Goal: Information Seeking & Learning: Learn about a topic

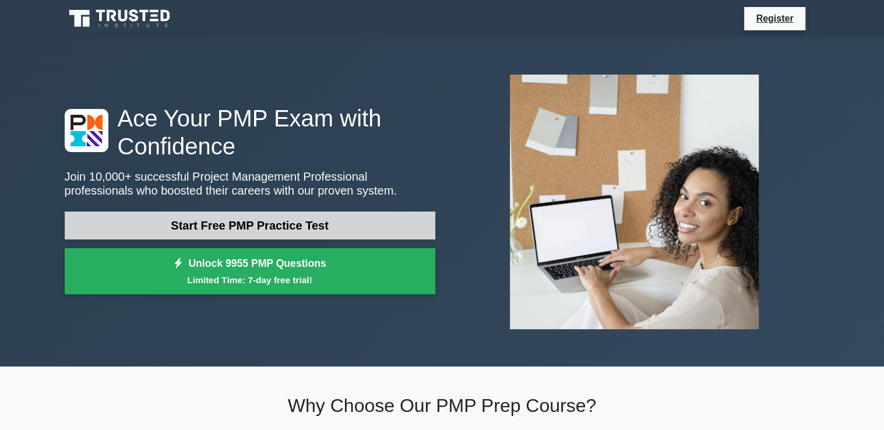
click at [306, 221] on link "Start Free PMP Practice Test" at bounding box center [250, 225] width 370 height 28
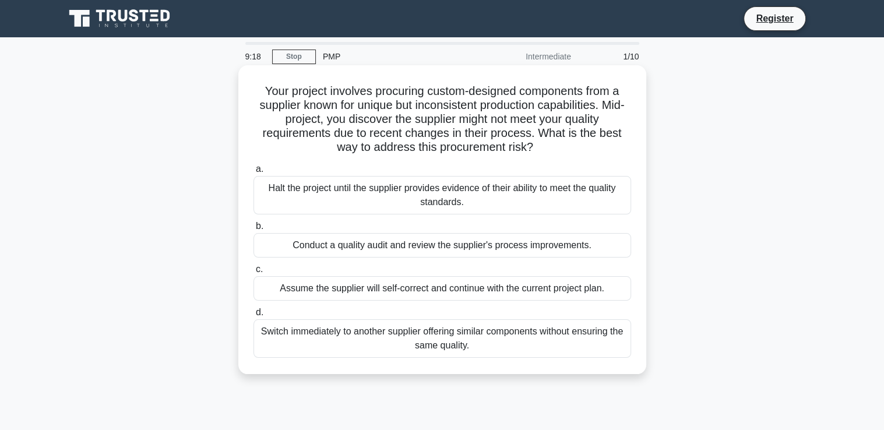
click at [396, 246] on div "Conduct a quality audit and review the supplier's process improvements." at bounding box center [441, 245] width 377 height 24
click at [253, 230] on input "b. Conduct a quality audit and review the supplier's process improvements." at bounding box center [253, 226] width 0 height 8
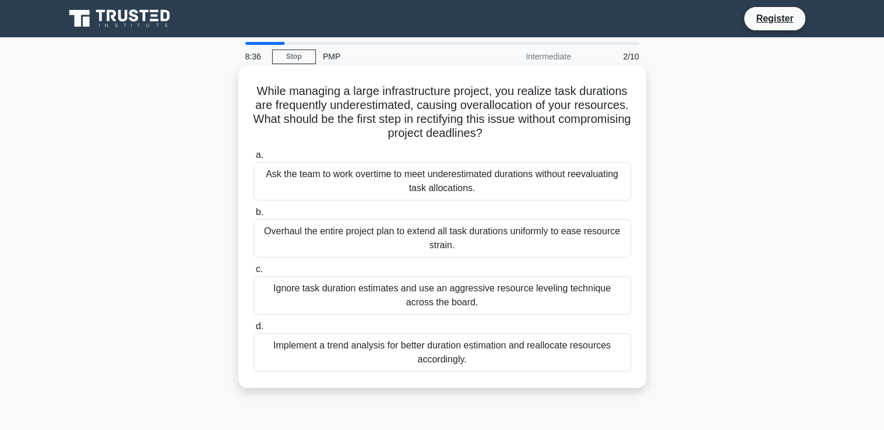
click at [402, 353] on div "Implement a trend analysis for better duration estimation and reallocate resour…" at bounding box center [441, 352] width 377 height 38
click at [253, 330] on input "d. Implement a trend analysis for better duration estimation and reallocate res…" at bounding box center [253, 327] width 0 height 8
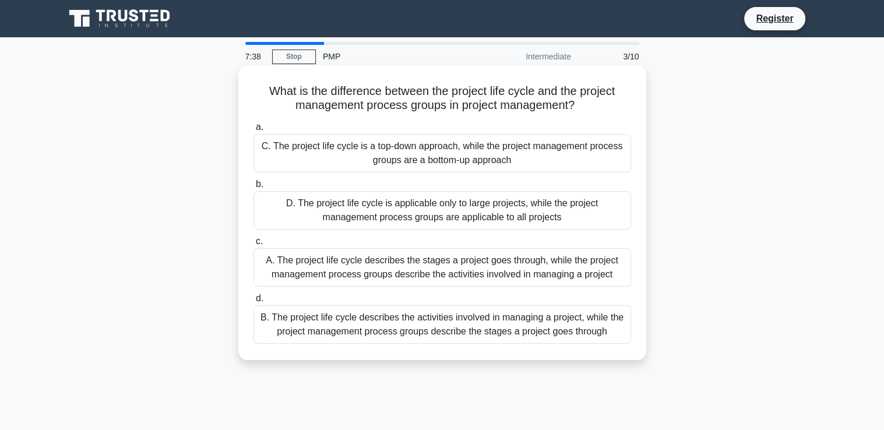
click at [403, 268] on div "A. The project life cycle describes the stages a project goes through, while th…" at bounding box center [441, 267] width 377 height 38
click at [253, 245] on input "c. A. The project life cycle describes the stages a project goes through, while…" at bounding box center [253, 242] width 0 height 8
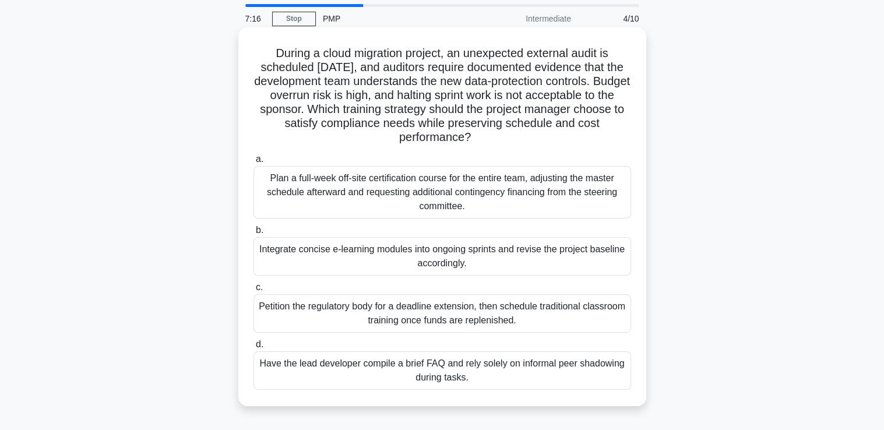
scroll to position [58, 0]
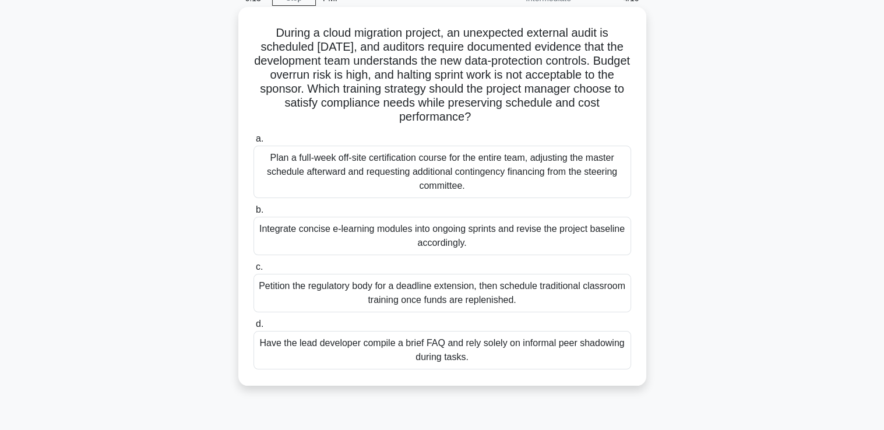
click at [338, 235] on div "Integrate concise e-learning modules into ongoing sprints and revise the projec…" at bounding box center [441, 236] width 377 height 38
click at [253, 214] on input "b. Integrate concise e-learning modules into ongoing sprints and revise the pro…" at bounding box center [253, 210] width 0 height 8
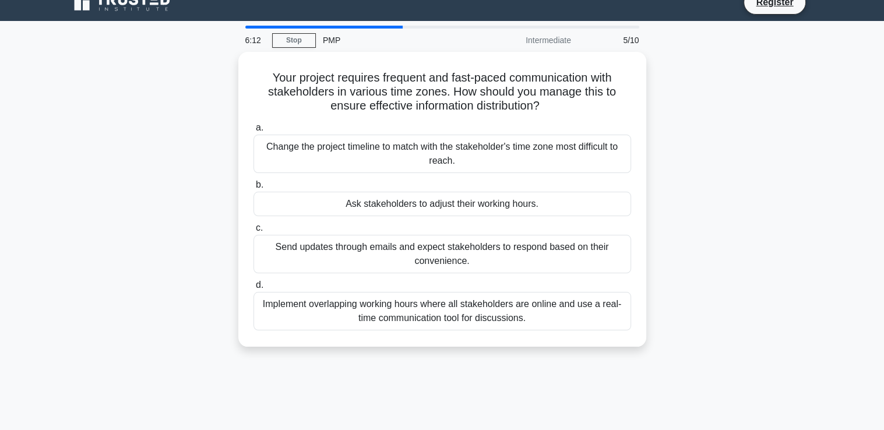
scroll to position [0, 0]
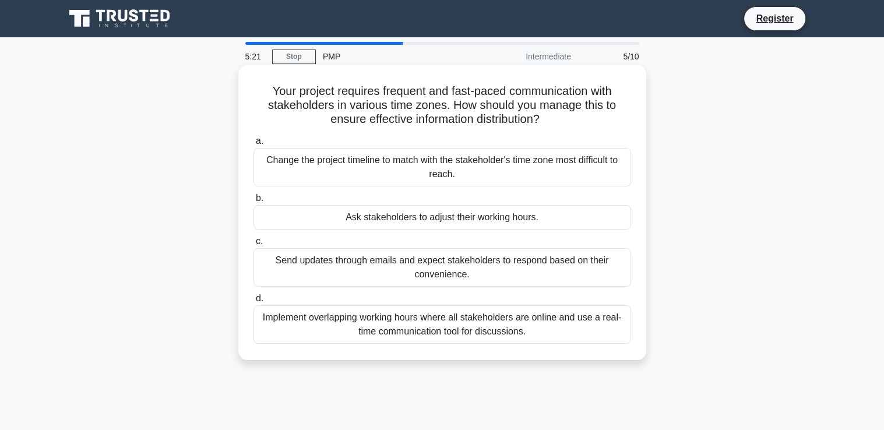
click at [432, 322] on div "Implement overlapping working hours where all stakeholders are online and use a…" at bounding box center [441, 324] width 377 height 38
click at [253, 302] on input "d. Implement overlapping working hours where all stakeholders are online and us…" at bounding box center [253, 299] width 0 height 8
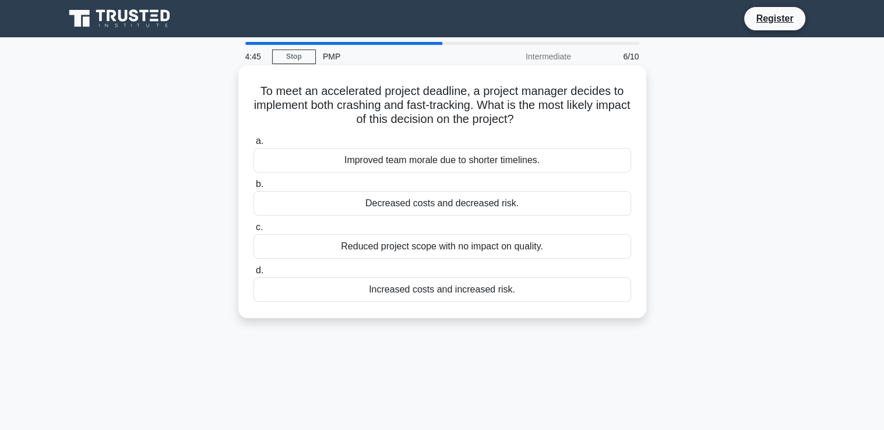
click at [446, 292] on div "Increased costs and increased risk." at bounding box center [441, 289] width 377 height 24
click at [253, 274] on input "d. Increased costs and increased risk." at bounding box center [253, 271] width 0 height 8
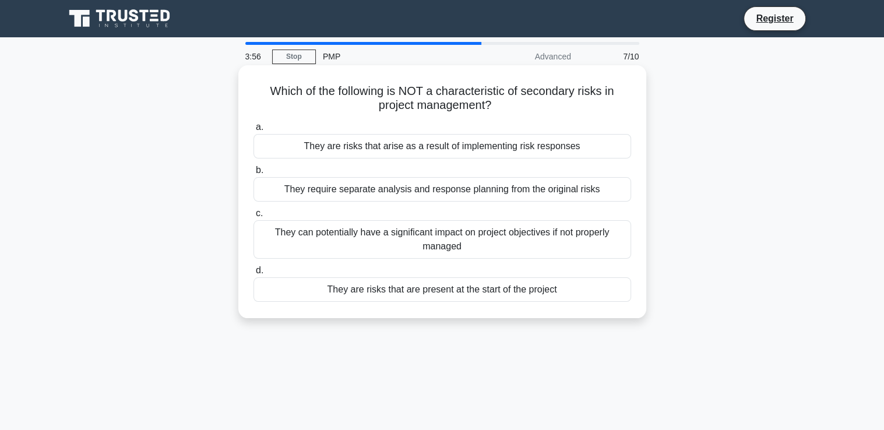
click at [453, 244] on div "They can potentially have a significant impact on project objectives if not pro…" at bounding box center [441, 239] width 377 height 38
click at [253, 217] on input "c. They can potentially have a significant impact on project objectives if not …" at bounding box center [253, 214] width 0 height 8
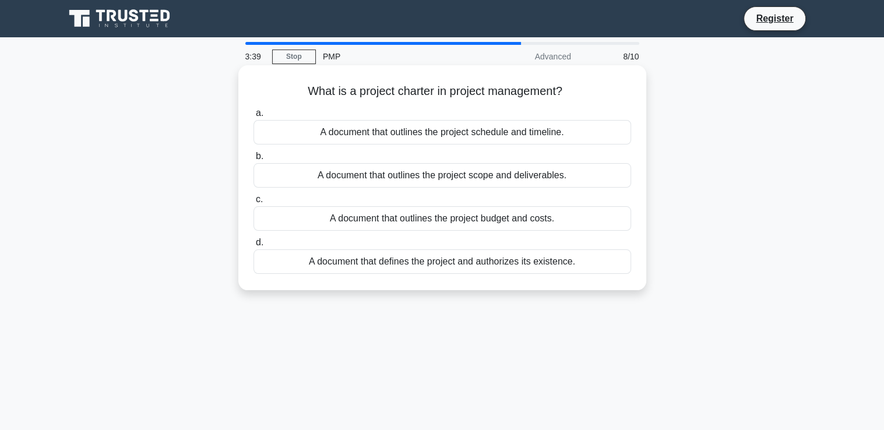
click at [513, 264] on div "A document that defines the project and authorizes its existence." at bounding box center [441, 261] width 377 height 24
click at [253, 246] on input "d. A document that defines the project and authorizes its existence." at bounding box center [253, 243] width 0 height 8
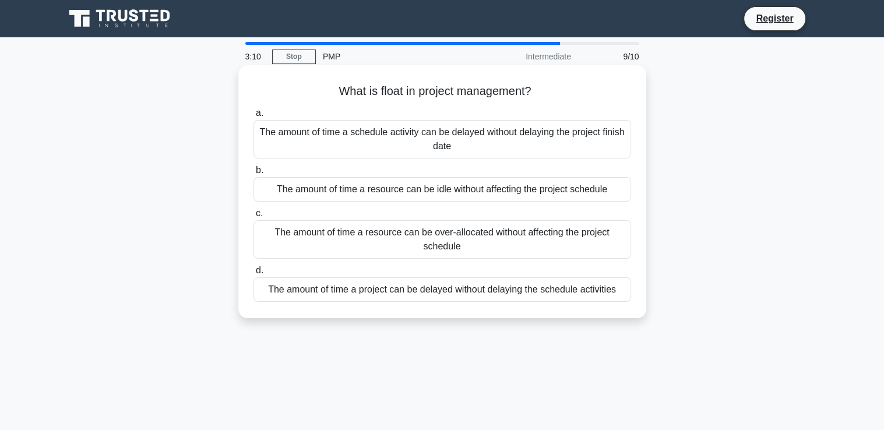
click at [375, 194] on div "The amount of time a resource can be idle without affecting the project schedule" at bounding box center [441, 189] width 377 height 24
click at [253, 174] on input "b. The amount of time a resource can be idle without affecting the project sche…" at bounding box center [253, 171] width 0 height 8
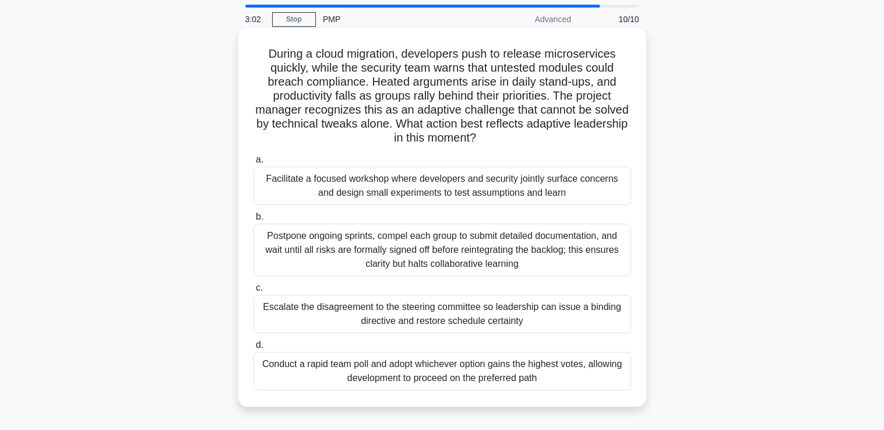
scroll to position [58, 0]
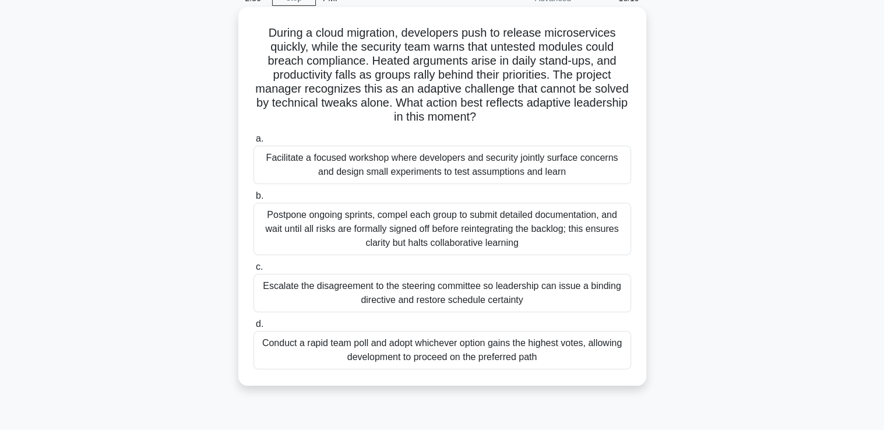
click at [326, 173] on div "Facilitate a focused workshop where developers and security jointly surface con…" at bounding box center [441, 165] width 377 height 38
click at [253, 143] on input "a. Facilitate a focused workshop where developers and security jointly surface …" at bounding box center [253, 139] width 0 height 8
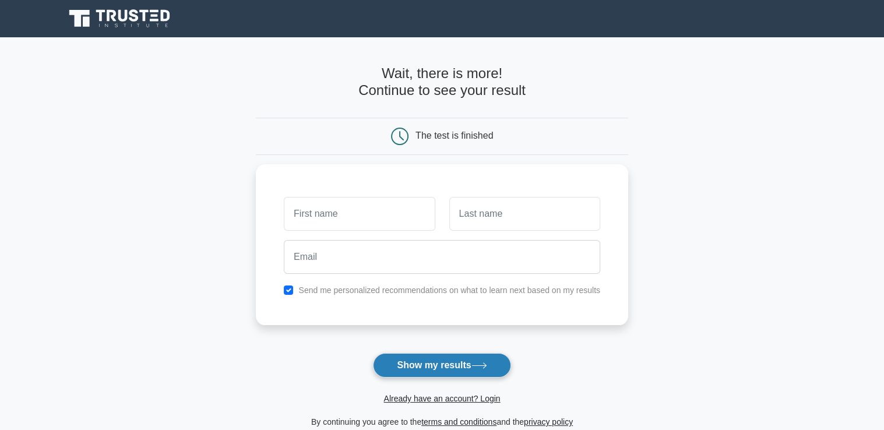
click at [433, 369] on button "Show my results" at bounding box center [441, 365] width 137 height 24
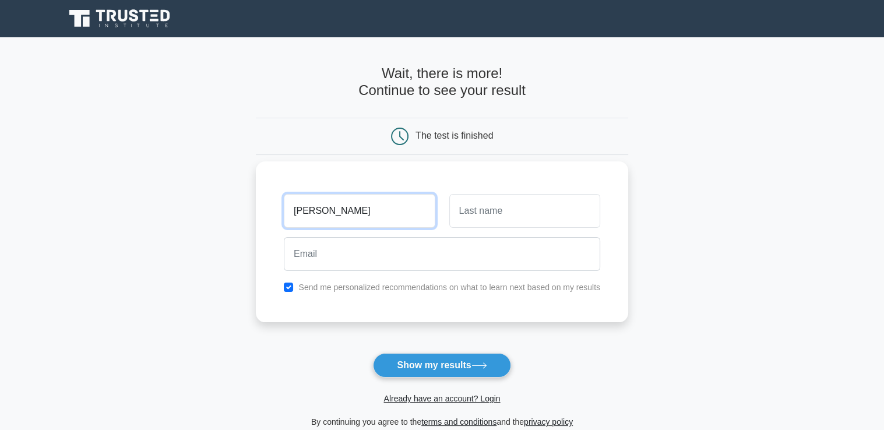
type input "sudhakar"
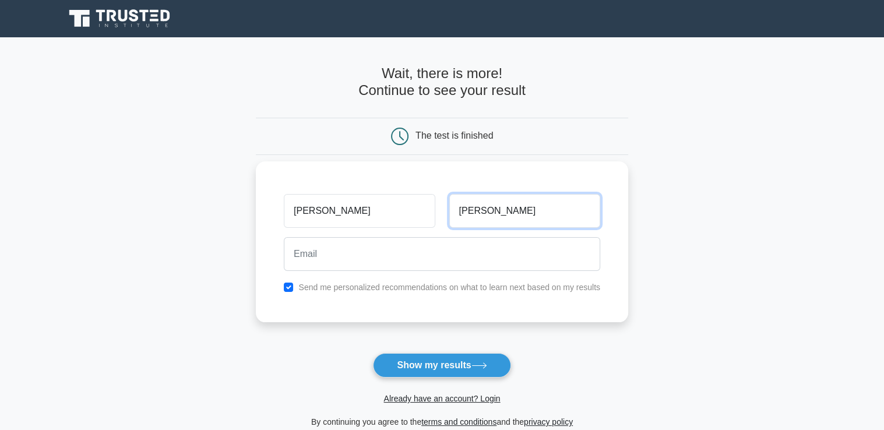
type input "nuti"
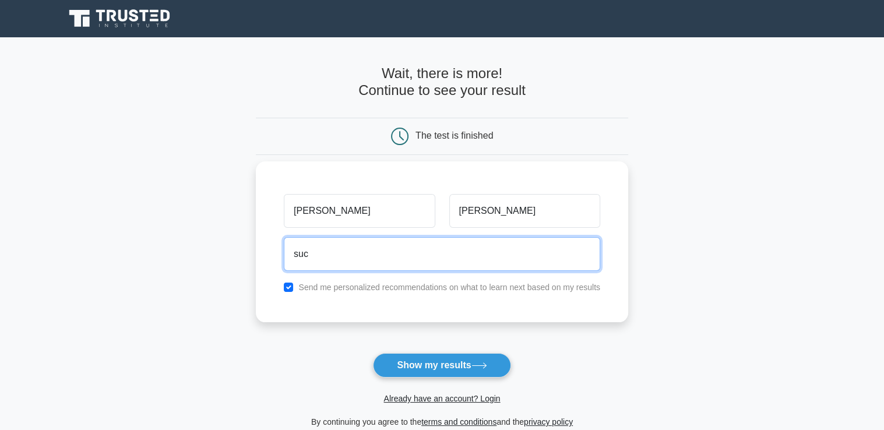
type input "suchowdary4u@gmail.com"
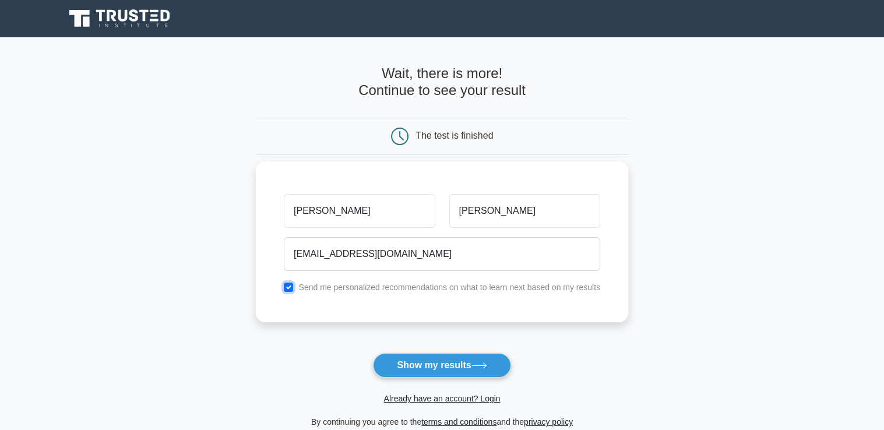
click at [284, 287] on input "checkbox" at bounding box center [288, 286] width 9 height 9
checkbox input "false"
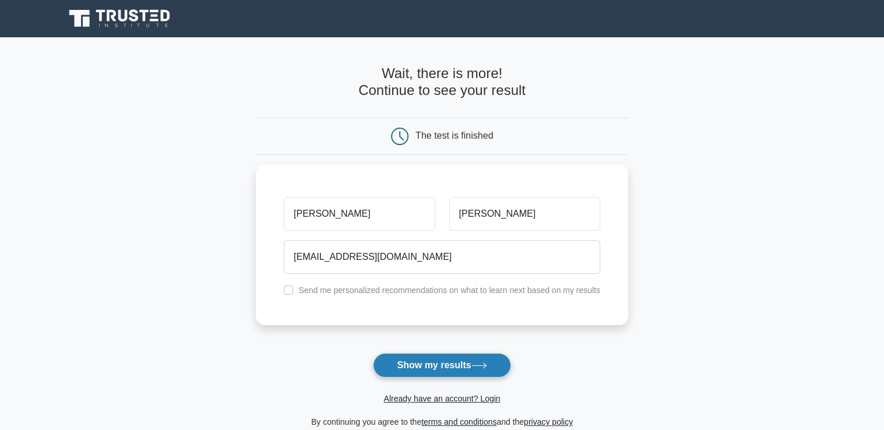
click at [461, 365] on button "Show my results" at bounding box center [441, 365] width 137 height 24
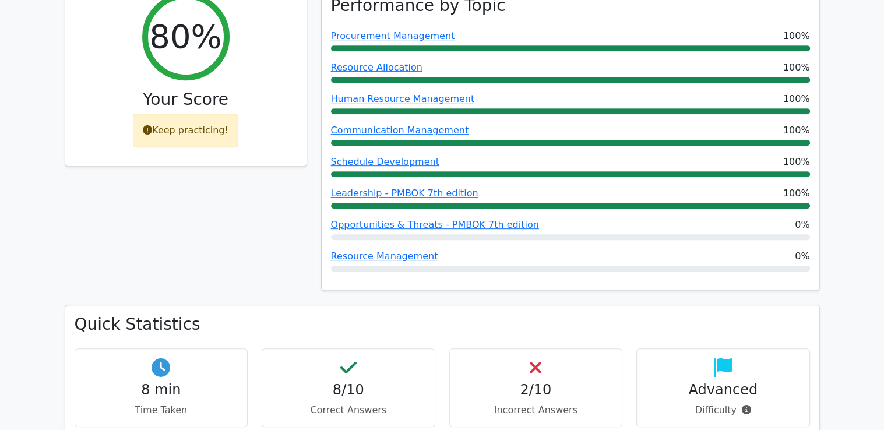
scroll to position [582, 0]
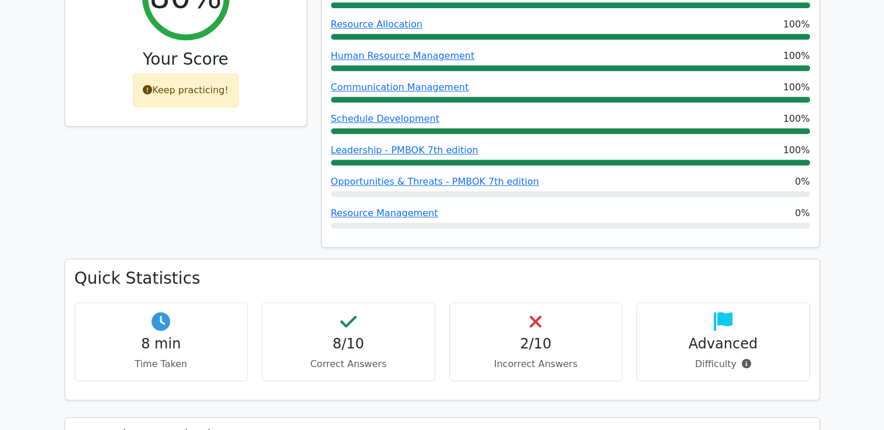
click at [530, 302] on div "2/10 Incorrect Answers" at bounding box center [536, 341] width 174 height 79
click at [531, 312] on icon at bounding box center [535, 321] width 12 height 19
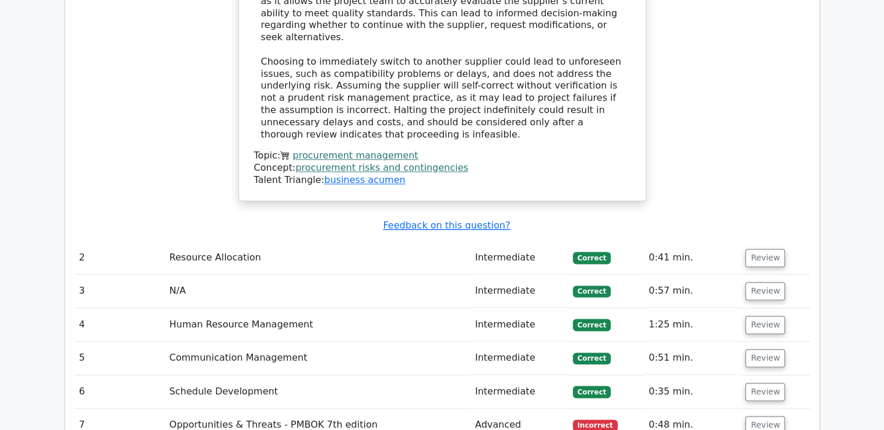
scroll to position [1573, 0]
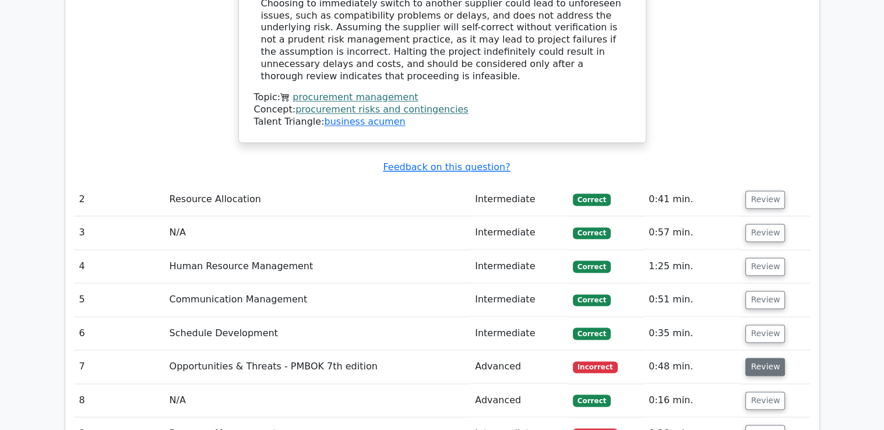
click at [762, 358] on button "Review" at bounding box center [765, 367] width 40 height 18
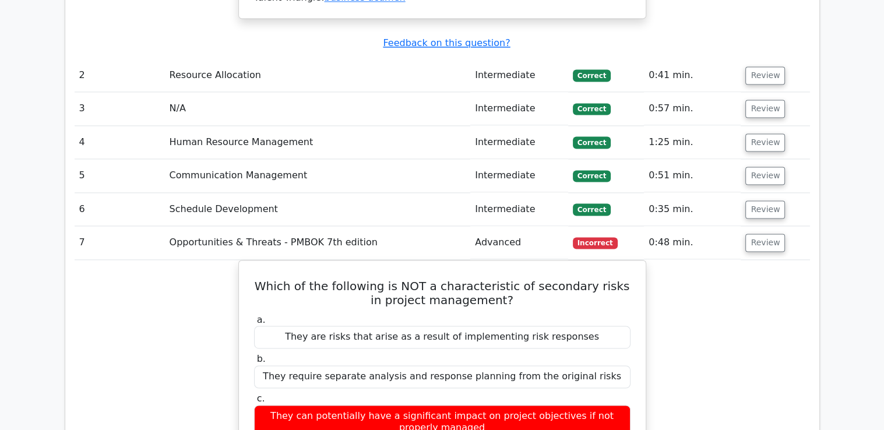
scroll to position [1631, 0]
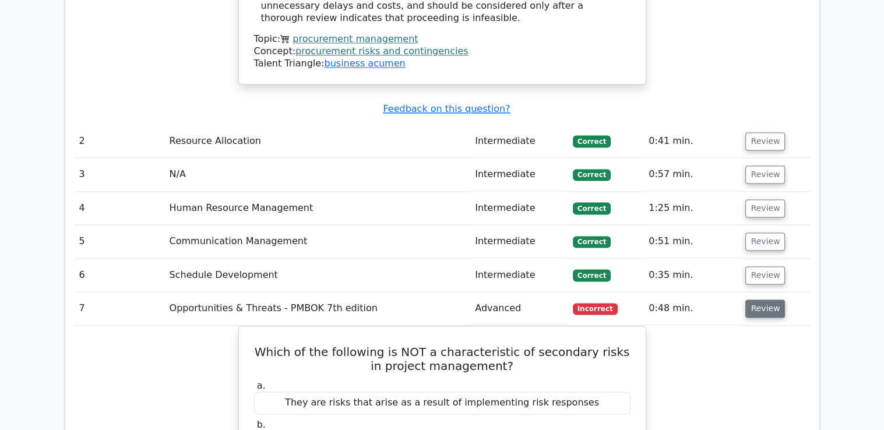
click at [764, 299] on button "Review" at bounding box center [765, 308] width 40 height 18
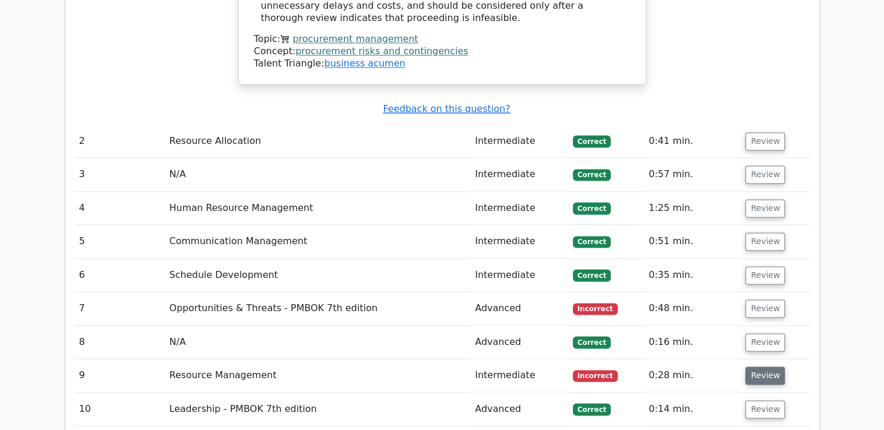
click at [756, 366] on button "Review" at bounding box center [765, 375] width 40 height 18
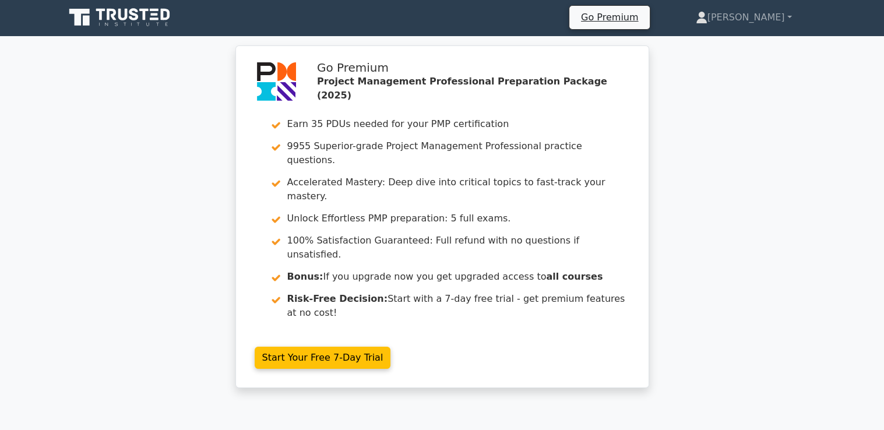
scroll to position [0, 0]
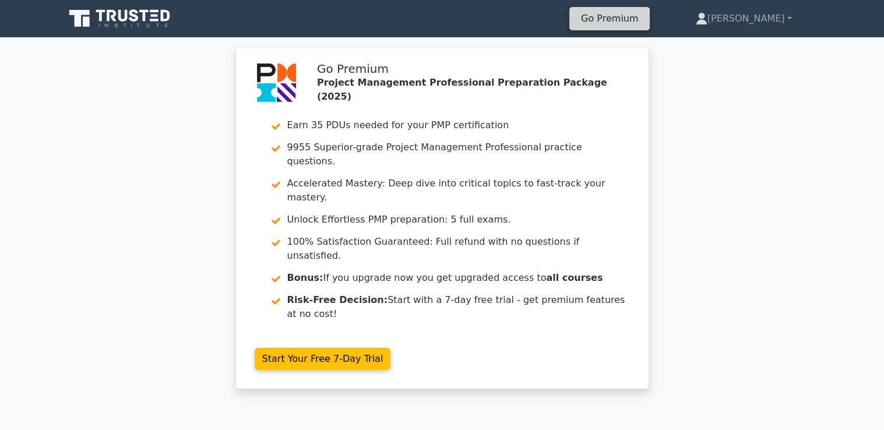
click at [640, 16] on link "Go Premium" at bounding box center [609, 18] width 71 height 16
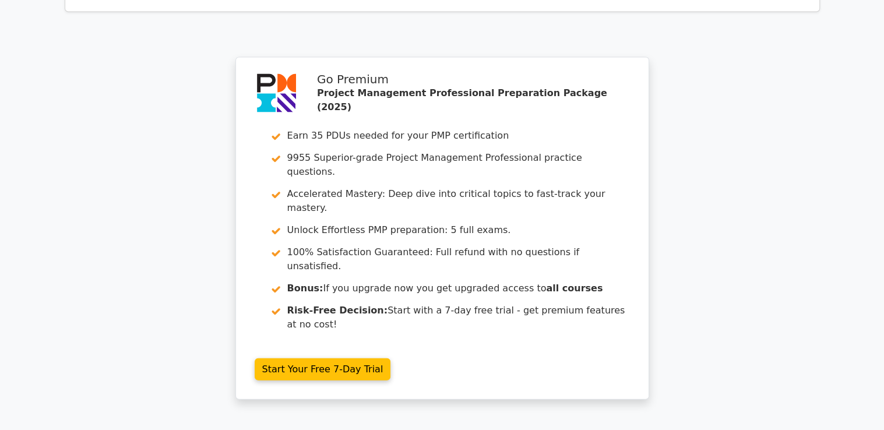
scroll to position [2585, 0]
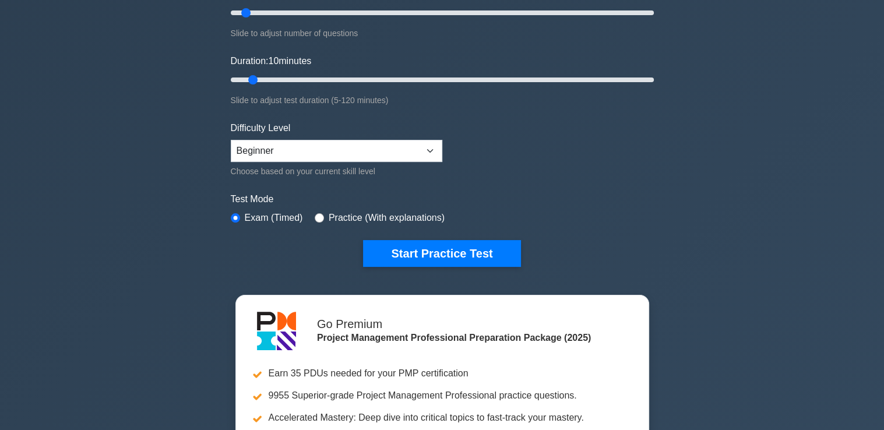
scroll to position [175, 0]
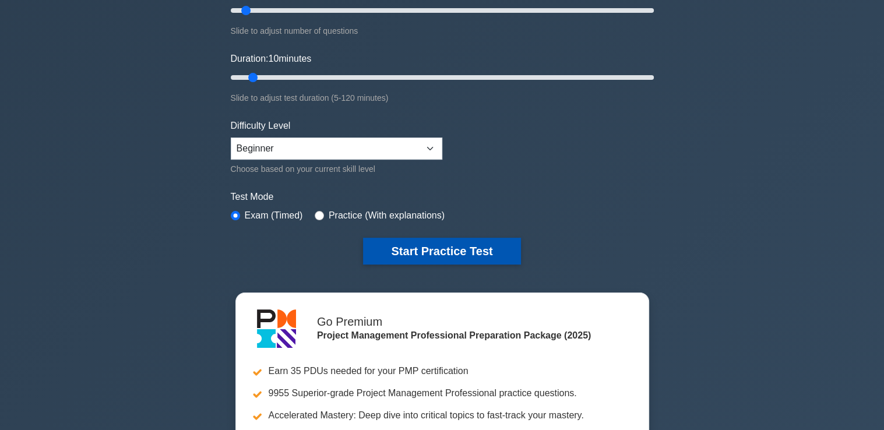
click at [402, 248] on button "Start Practice Test" at bounding box center [441, 251] width 157 height 27
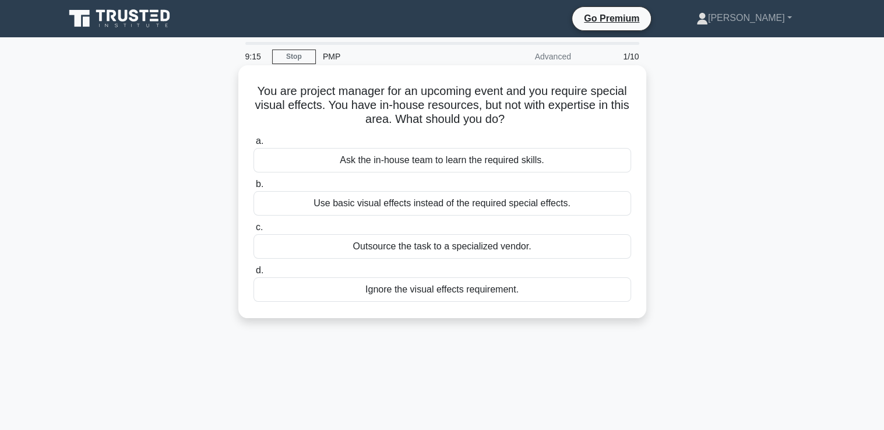
click at [359, 161] on div "Ask the in-house team to learn the required skills." at bounding box center [441, 160] width 377 height 24
click at [253, 145] on input "a. Ask the in-house team to learn the required skills." at bounding box center [253, 141] width 0 height 8
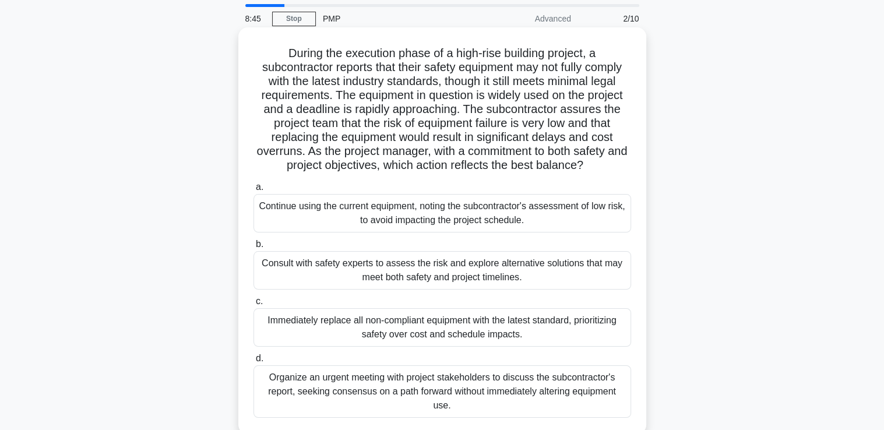
scroll to position [58, 0]
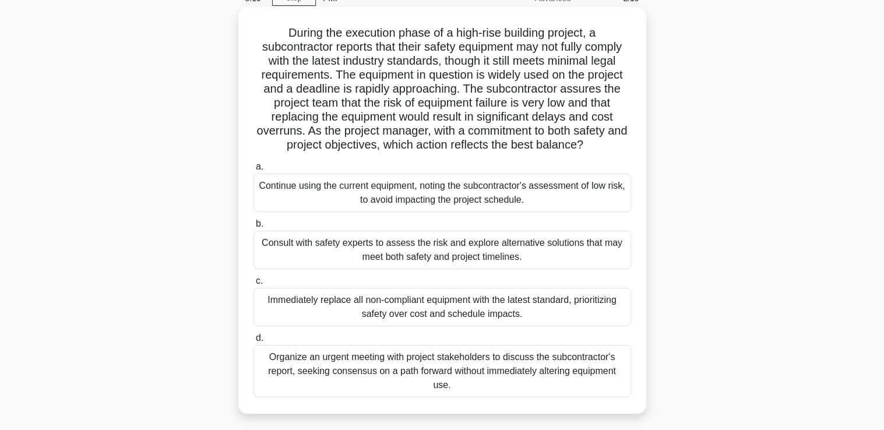
click at [333, 255] on div "Consult with safety experts to assess the risk and explore alternative solution…" at bounding box center [441, 250] width 377 height 38
click at [253, 228] on input "b. Consult with safety experts to assess the risk and explore alternative solut…" at bounding box center [253, 224] width 0 height 8
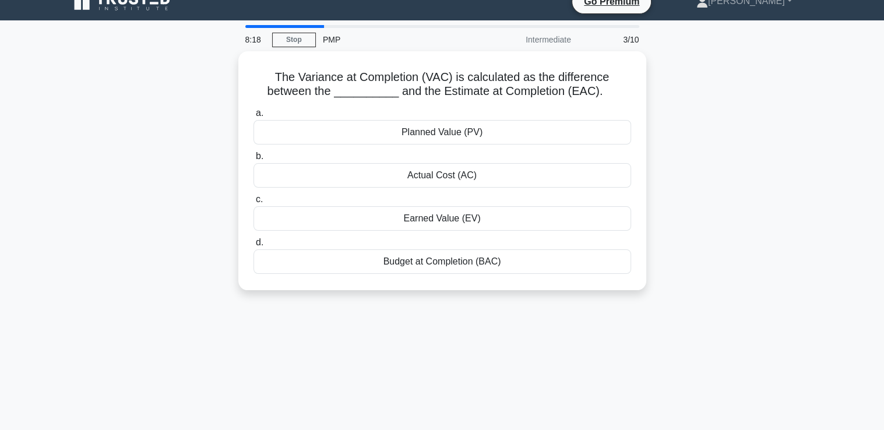
scroll to position [0, 0]
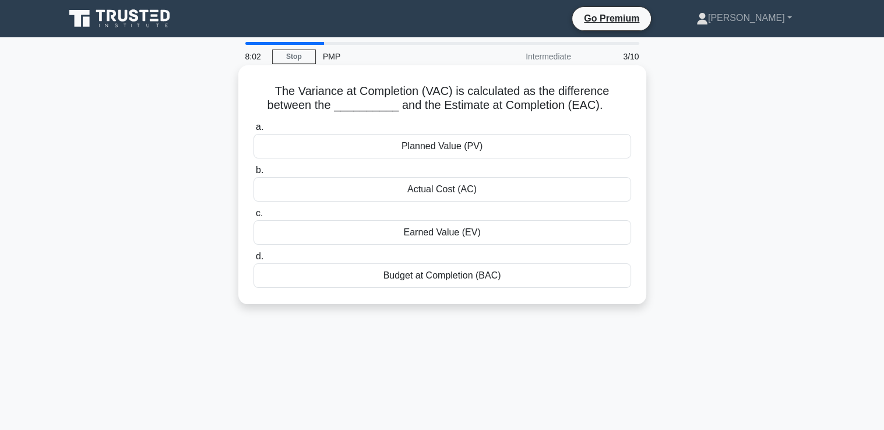
click at [423, 277] on div "Budget at Completion (BAC)" at bounding box center [441, 275] width 377 height 24
click at [253, 260] on input "d. Budget at Completion (BAC)" at bounding box center [253, 257] width 0 height 8
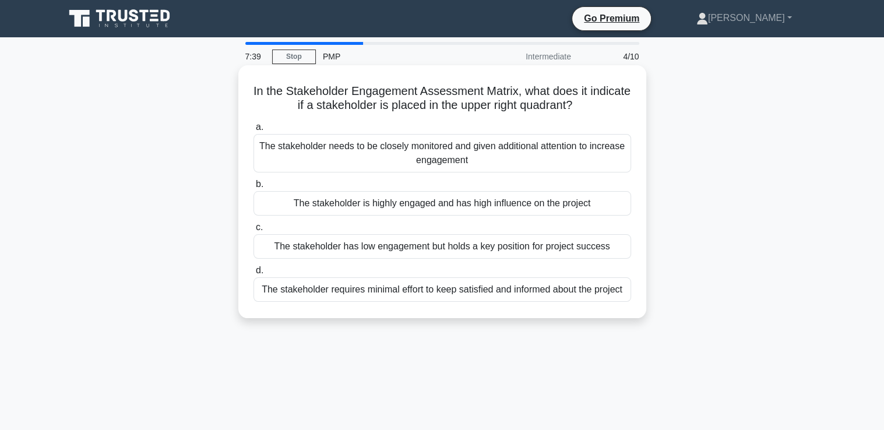
click at [391, 203] on div "The stakeholder is highly engaged and has high influence on the project" at bounding box center [441, 203] width 377 height 24
click at [253, 188] on input "b. The stakeholder is highly engaged and has high influence on the project" at bounding box center [253, 185] width 0 height 8
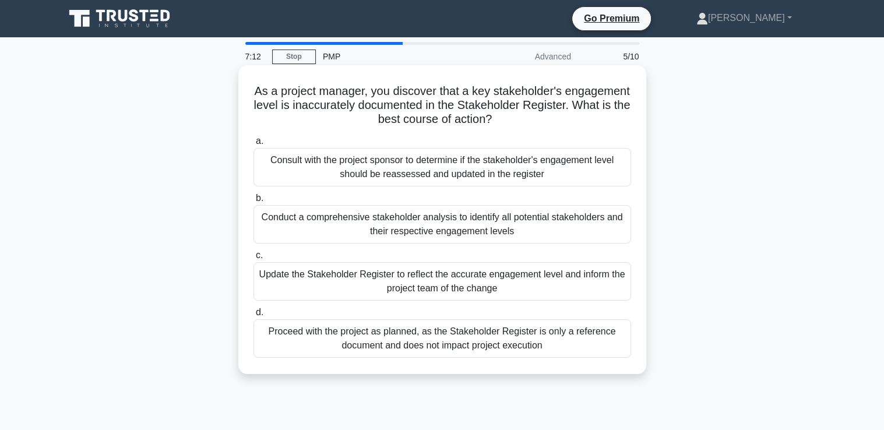
click at [335, 277] on div "Update the Stakeholder Register to reflect the accurate engagement level and in…" at bounding box center [441, 281] width 377 height 38
click at [253, 259] on input "c. Update the Stakeholder Register to reflect the accurate engagement level and…" at bounding box center [253, 256] width 0 height 8
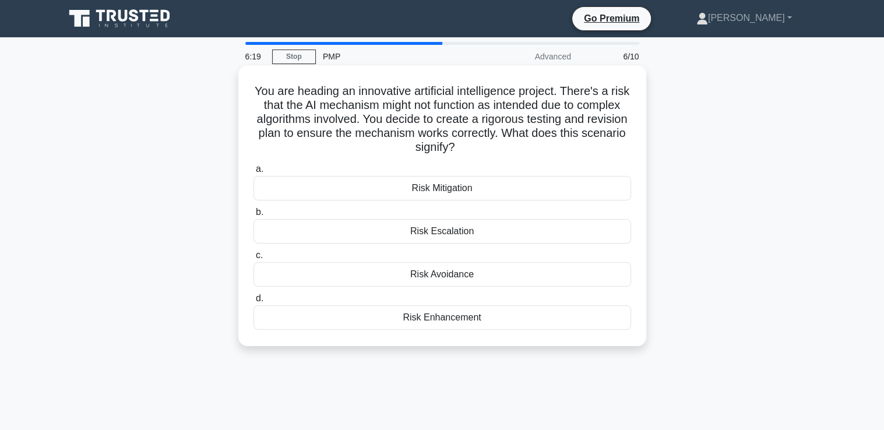
click at [437, 190] on div "Risk Mitigation" at bounding box center [441, 188] width 377 height 24
click at [253, 173] on input "a. Risk Mitigation" at bounding box center [253, 169] width 0 height 8
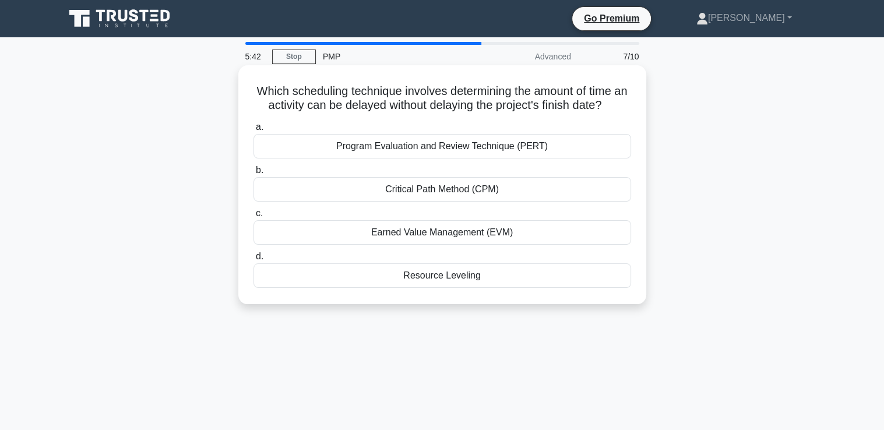
click at [450, 188] on div "Critical Path Method (CPM)" at bounding box center [441, 189] width 377 height 24
click at [253, 174] on input "b. Critical Path Method (CPM)" at bounding box center [253, 171] width 0 height 8
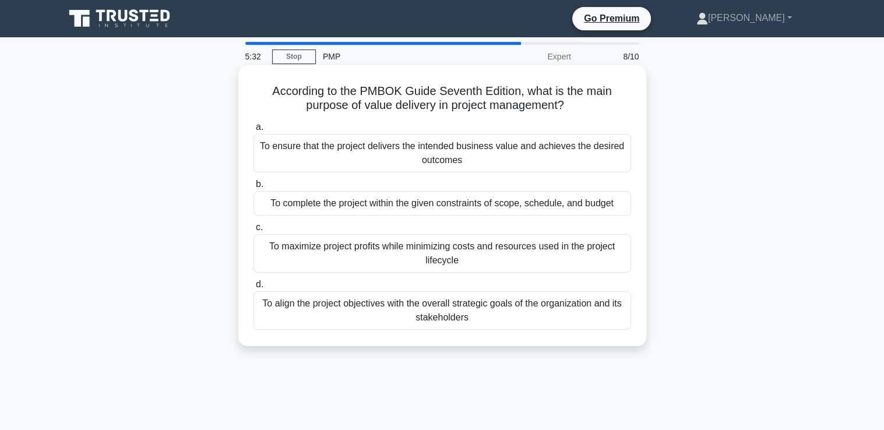
click at [454, 156] on div "To ensure that the project delivers the intended business value and achieves th…" at bounding box center [441, 153] width 377 height 38
click at [253, 131] on input "a. To ensure that the project delivers the intended business value and achieves…" at bounding box center [253, 127] width 0 height 8
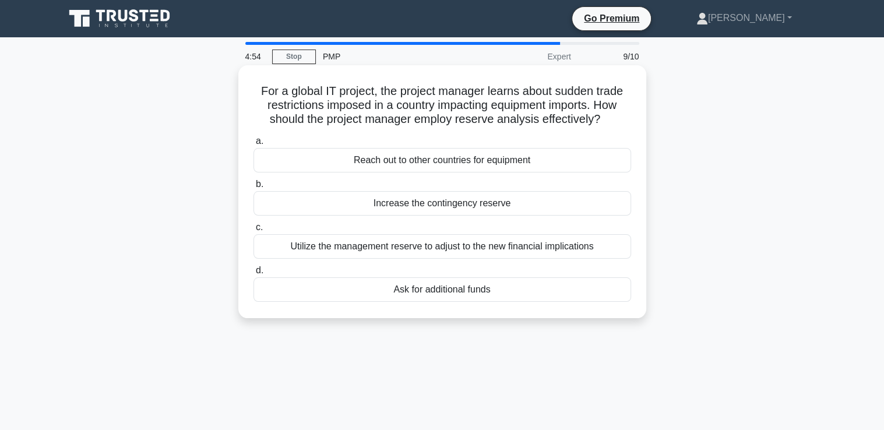
click at [423, 249] on div "Utilize the management reserve to adjust to the new financial implications" at bounding box center [441, 246] width 377 height 24
click at [253, 231] on input "c. Utilize the management reserve to adjust to the new financial implications" at bounding box center [253, 228] width 0 height 8
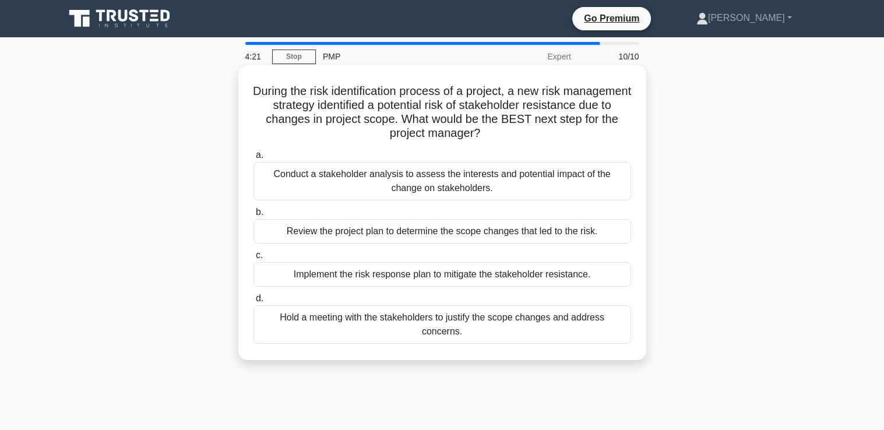
click at [429, 182] on div "Conduct a stakeholder analysis to assess the interests and potential impact of …" at bounding box center [441, 181] width 377 height 38
click at [253, 159] on input "a. Conduct a stakeholder analysis to assess the interests and potential impact …" at bounding box center [253, 155] width 0 height 8
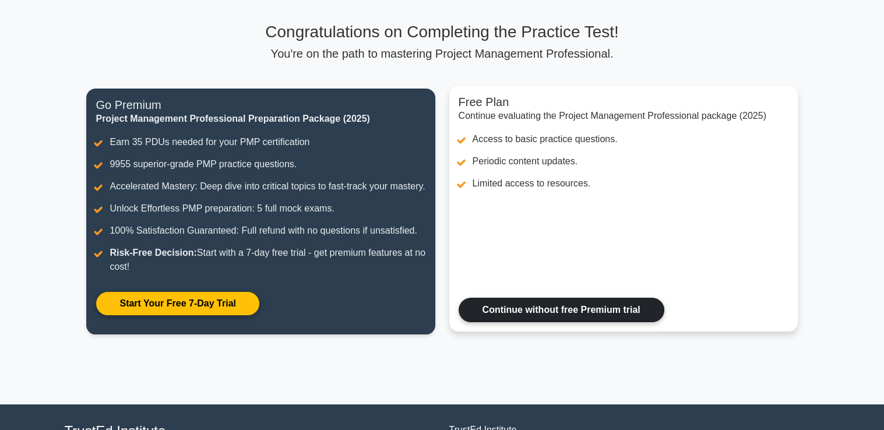
scroll to position [188, 0]
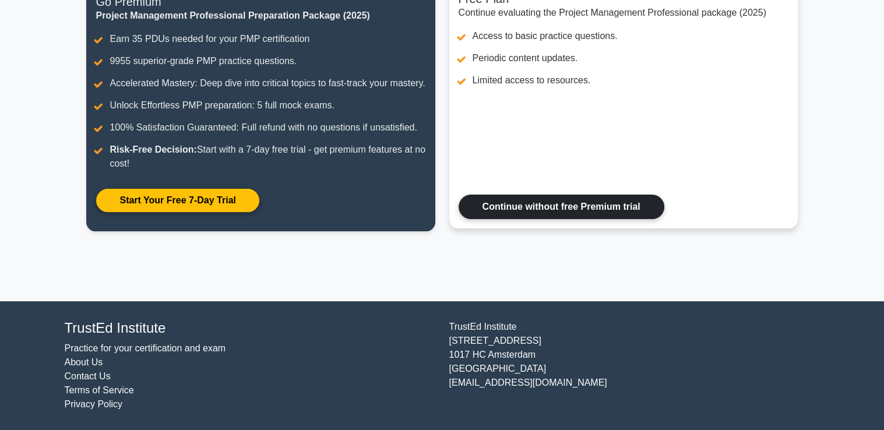
click at [547, 207] on link "Continue without free Premium trial" at bounding box center [561, 207] width 206 height 24
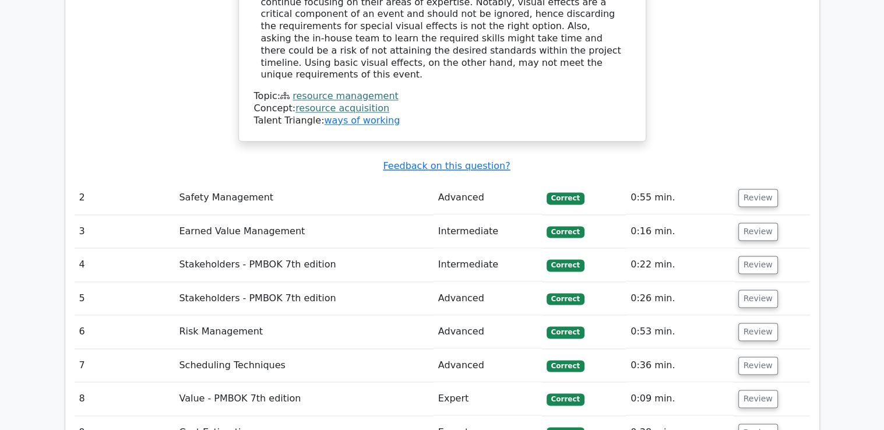
scroll to position [1456, 0]
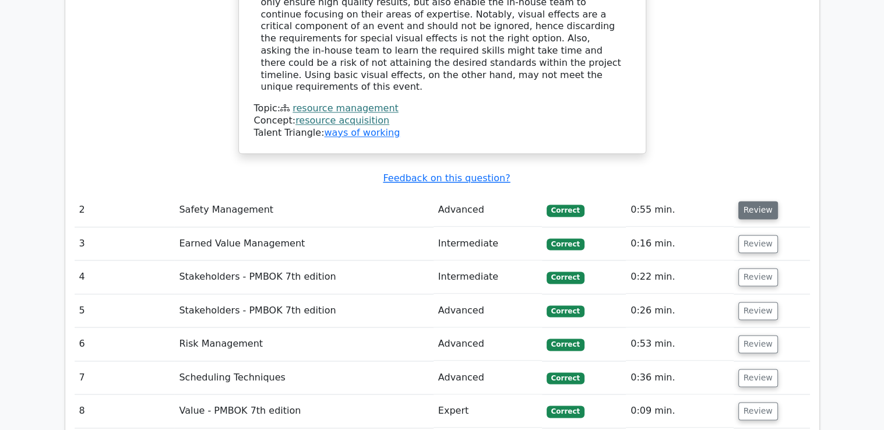
click at [758, 201] on button "Review" at bounding box center [758, 210] width 40 height 18
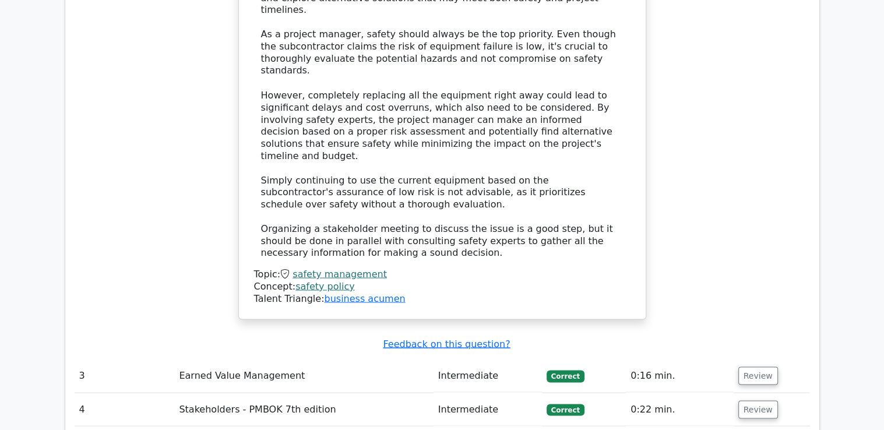
scroll to position [2155, 0]
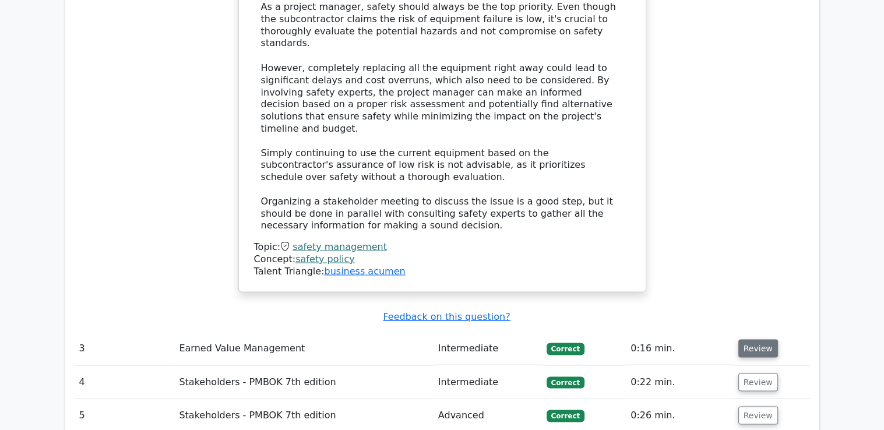
click at [753, 339] on button "Review" at bounding box center [758, 348] width 40 height 18
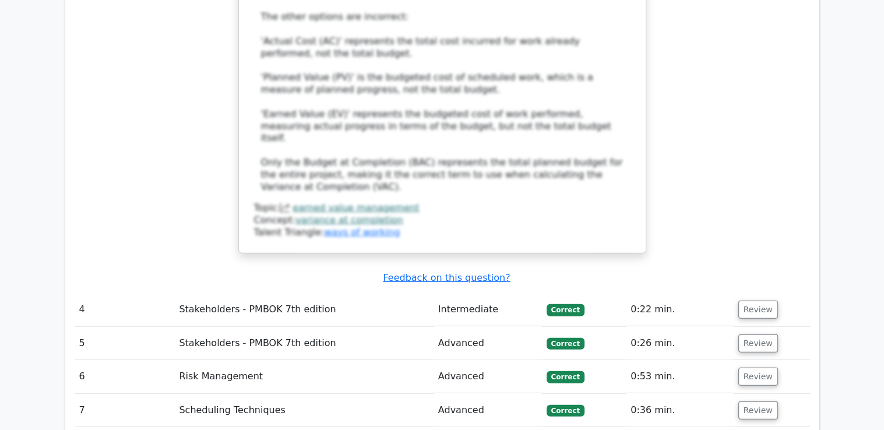
scroll to position [2912, 0]
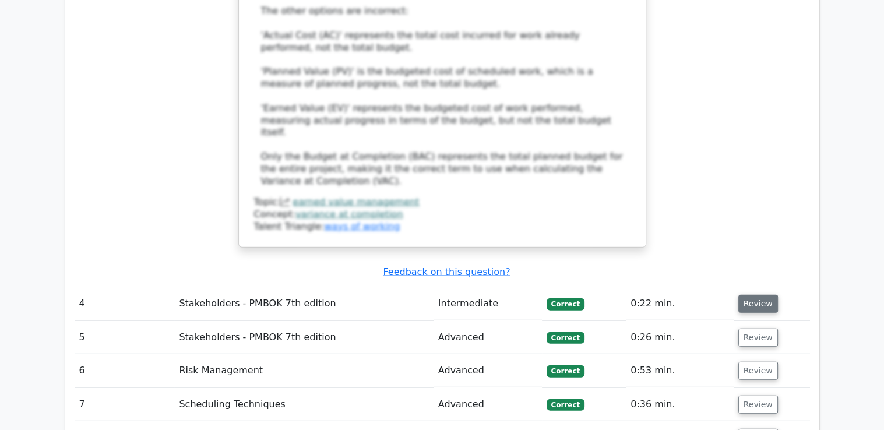
click at [758, 295] on button "Review" at bounding box center [758, 304] width 40 height 18
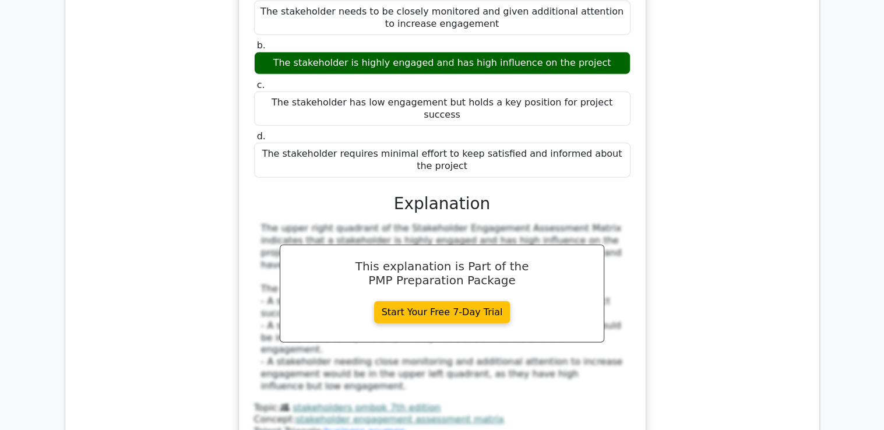
scroll to position [3320, 0]
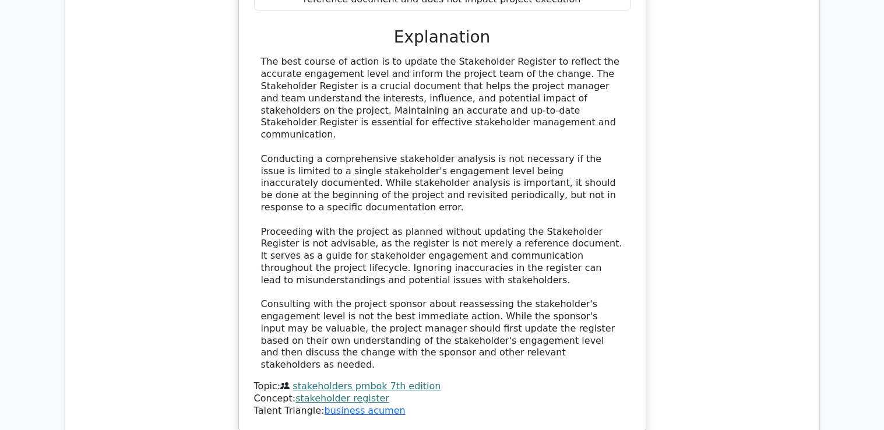
scroll to position [4135, 0]
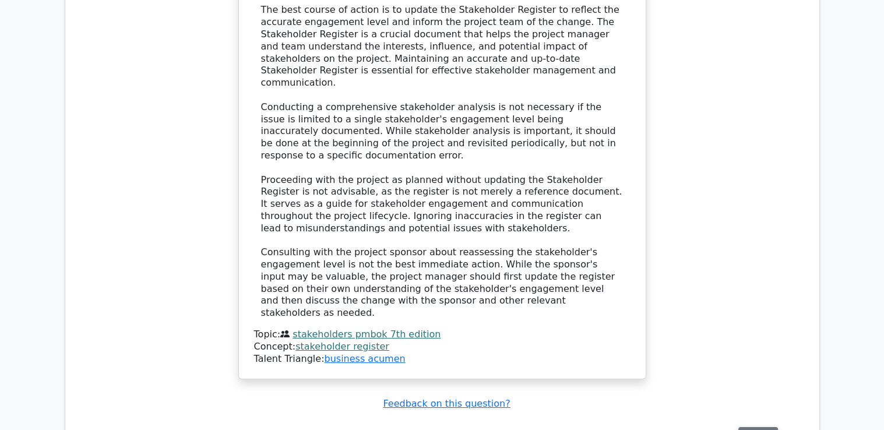
click at [751, 427] on button "Review" at bounding box center [758, 436] width 40 height 18
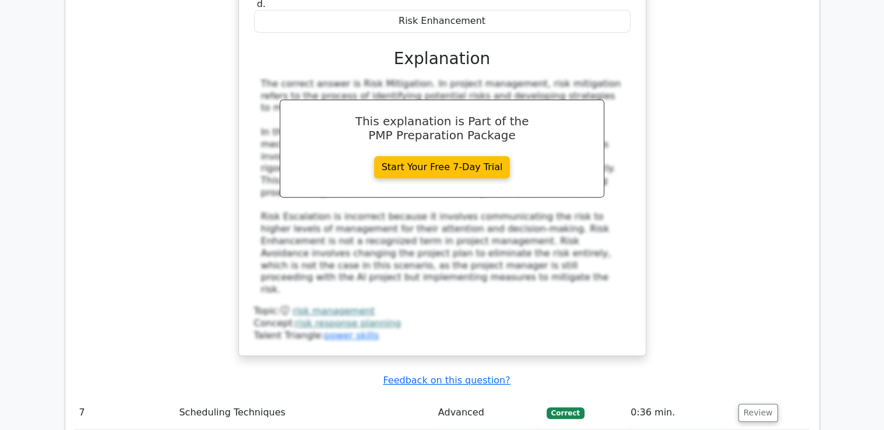
scroll to position [4834, 0]
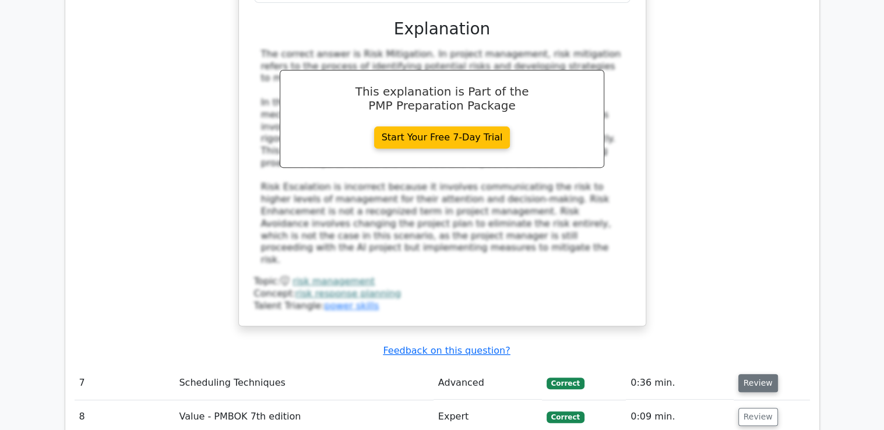
click at [743, 374] on button "Review" at bounding box center [758, 383] width 40 height 18
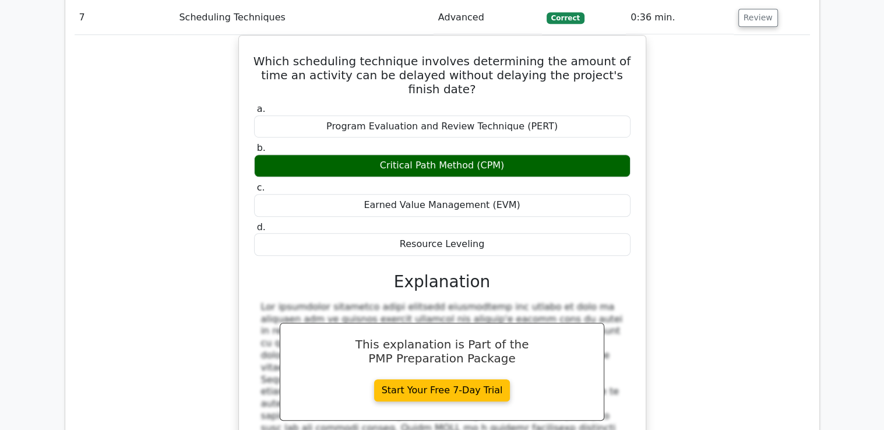
scroll to position [5300, 0]
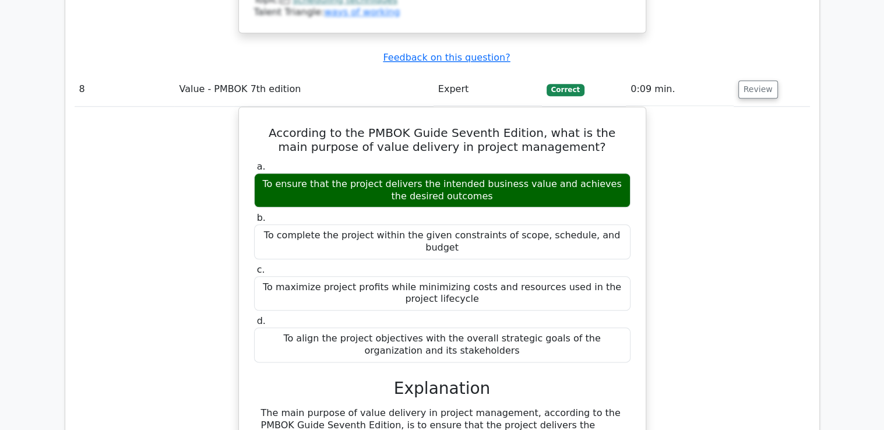
scroll to position [5766, 0]
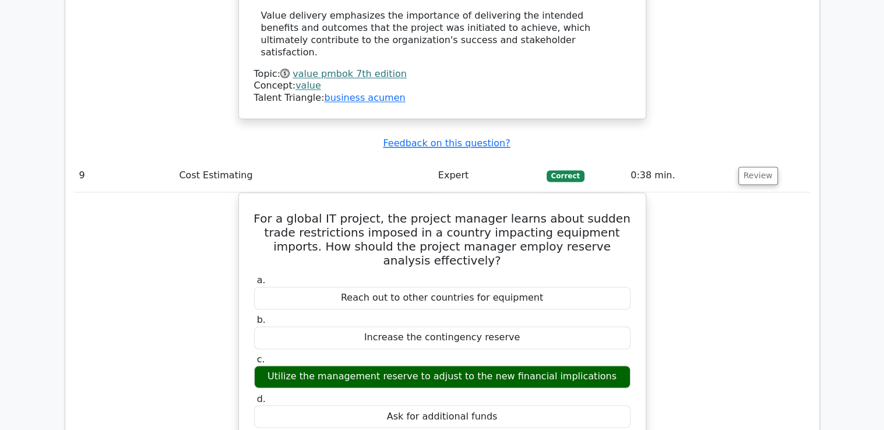
scroll to position [6232, 0]
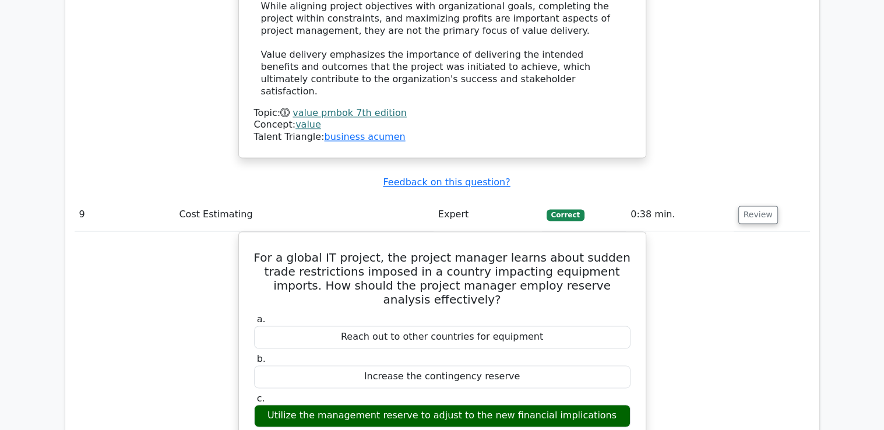
scroll to position [5941, 0]
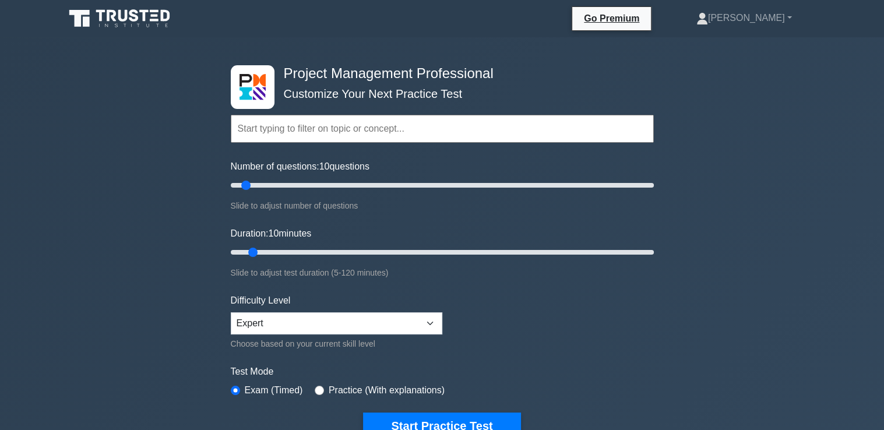
click at [727, 278] on div "Project Management Professional Customize Your Next Practice Test Topics Scope …" at bounding box center [442, 403] width 884 height 733
